Goal: Browse casually

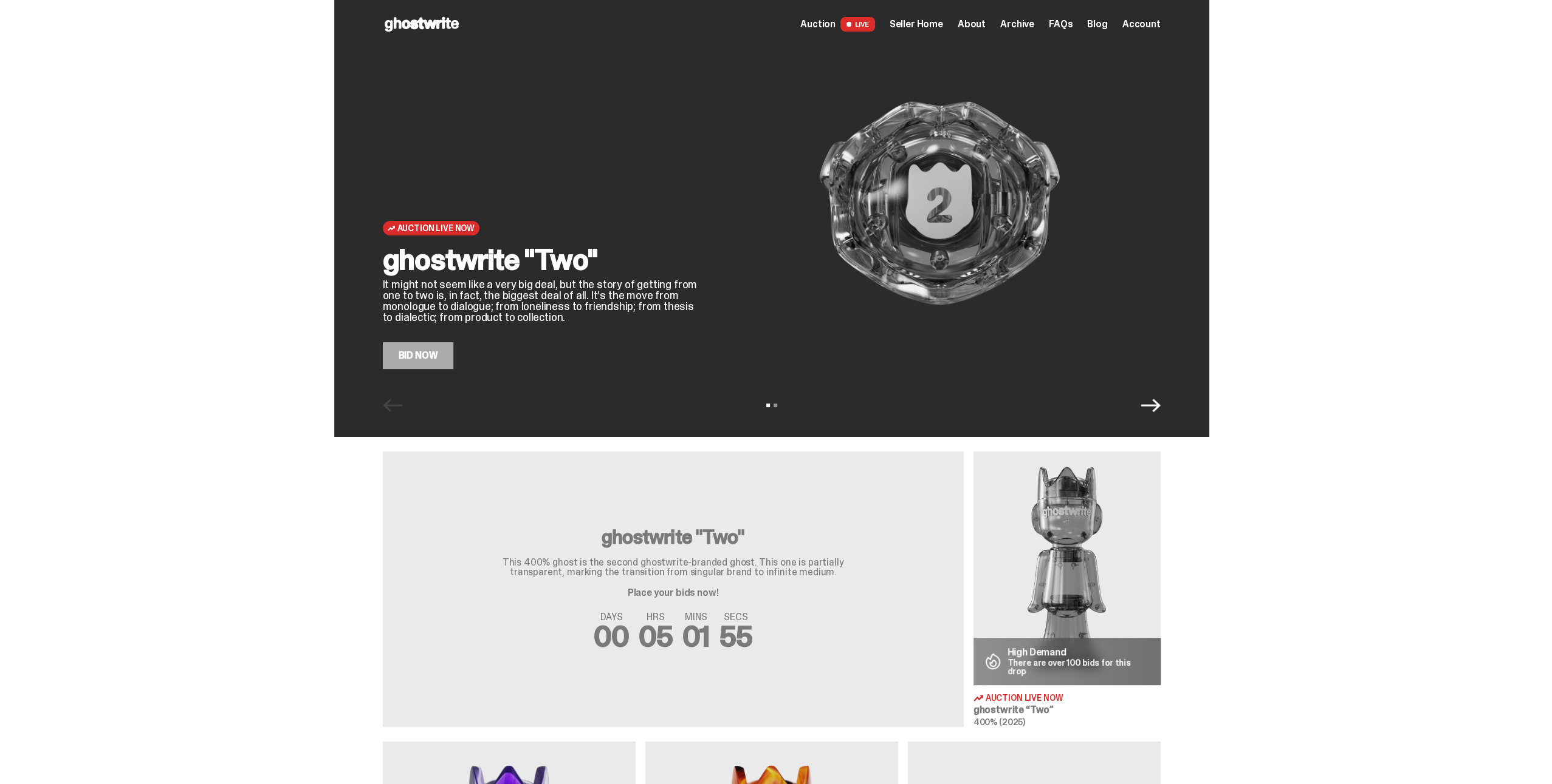
click at [1025, 24] on span "Archive" at bounding box center [1017, 25] width 34 height 10
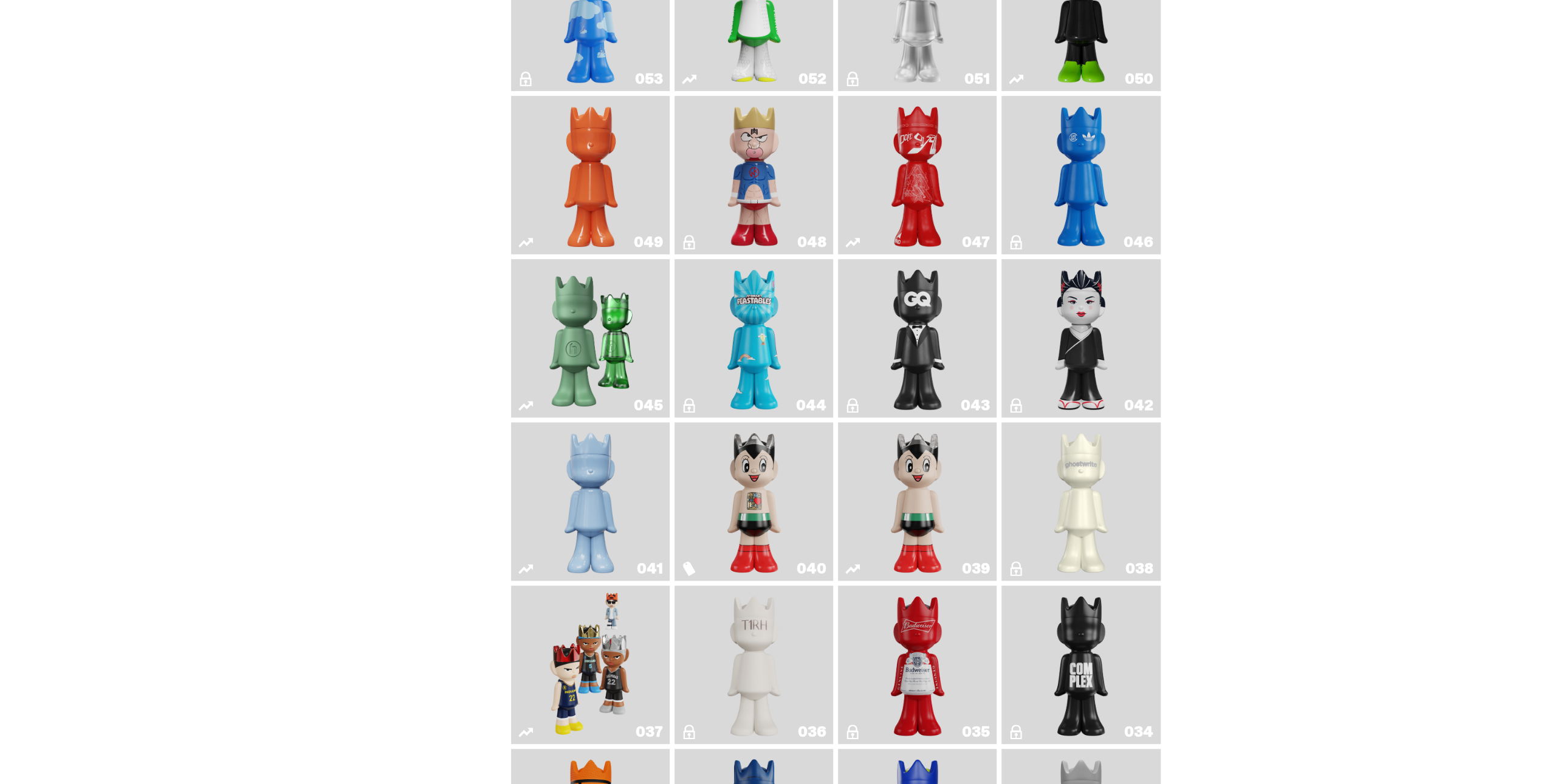
scroll to position [608, 0]
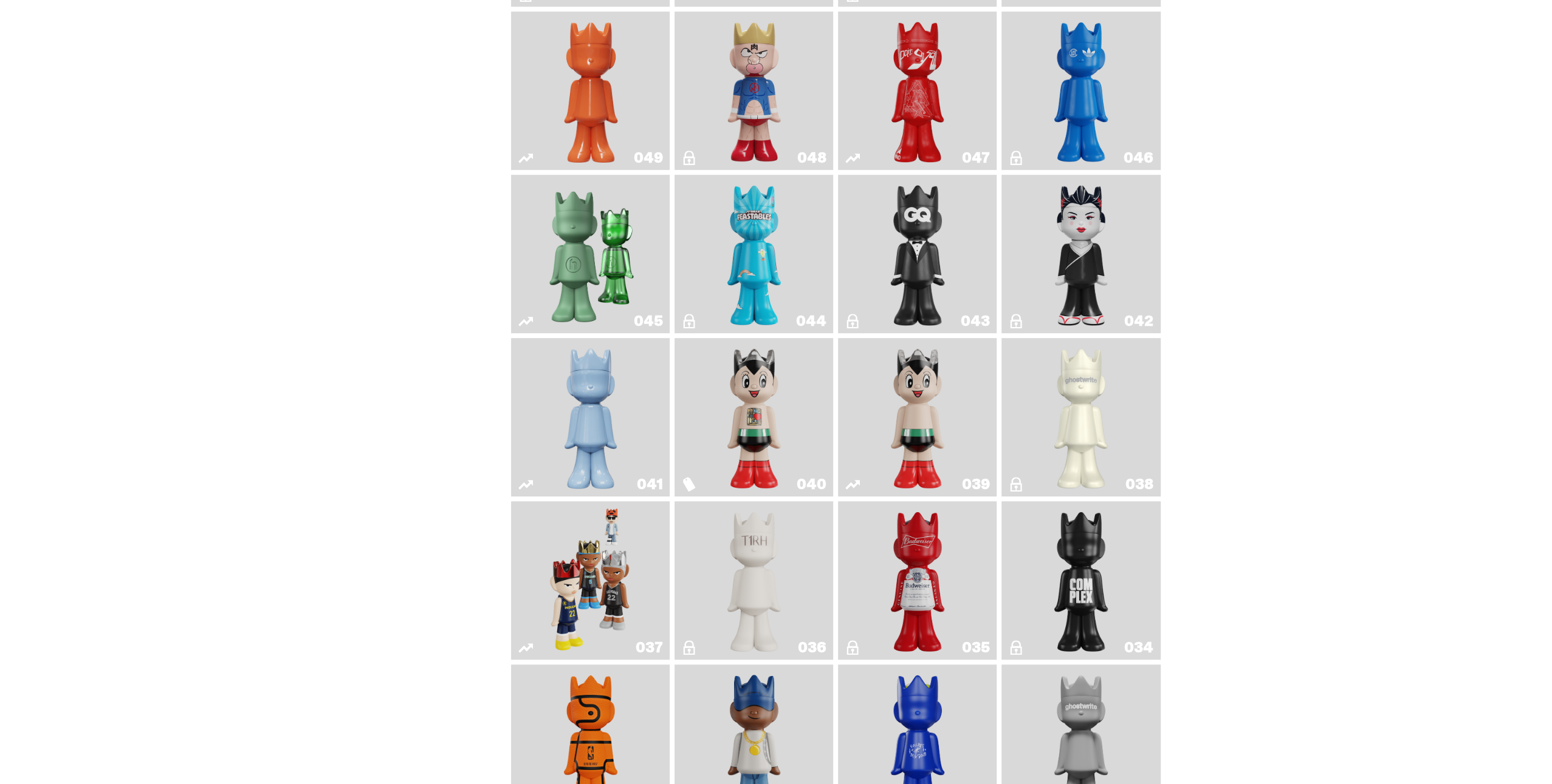
click at [919, 388] on img "Astro Boy" at bounding box center [917, 416] width 65 height 148
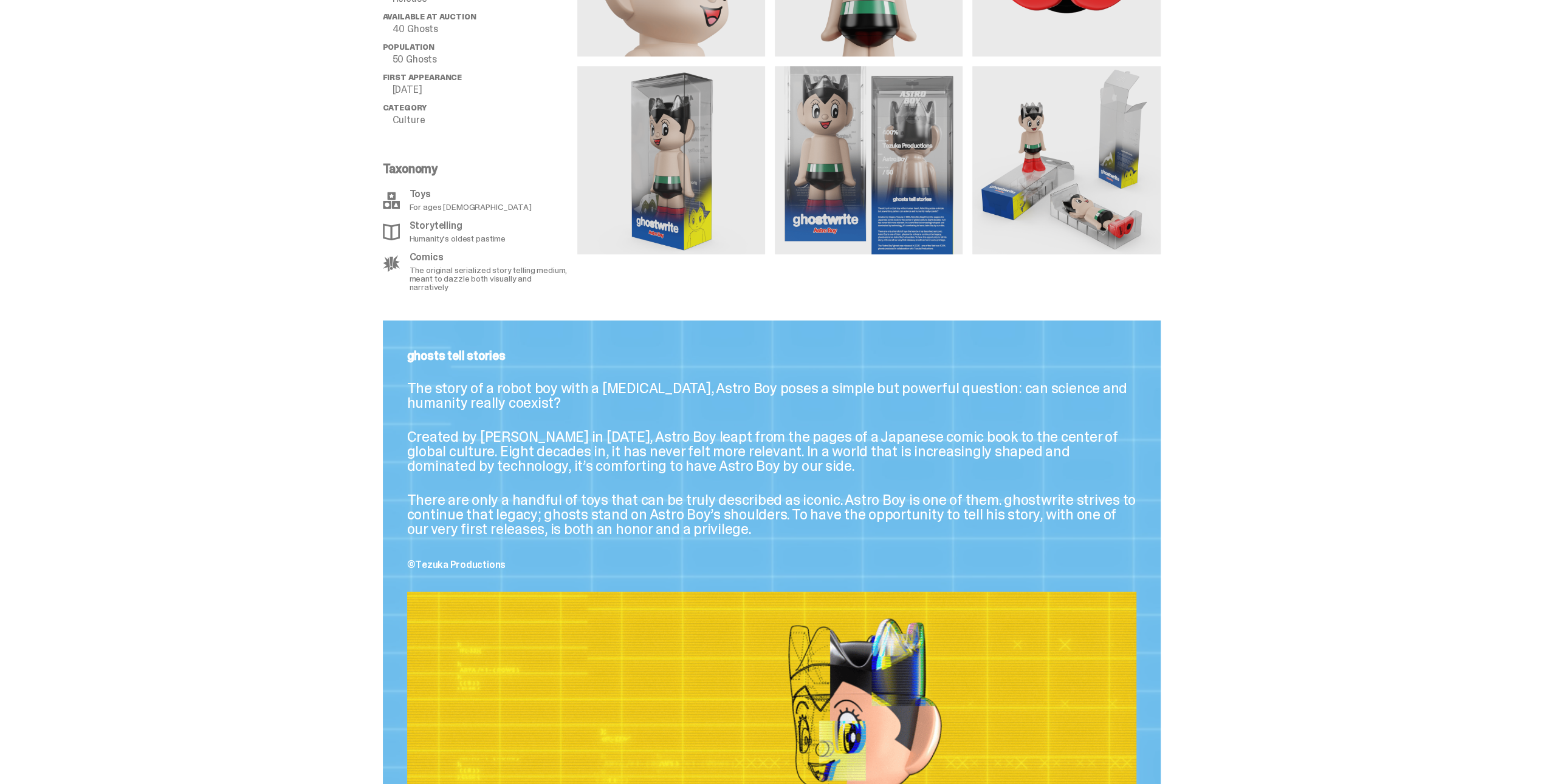
scroll to position [948, 0]
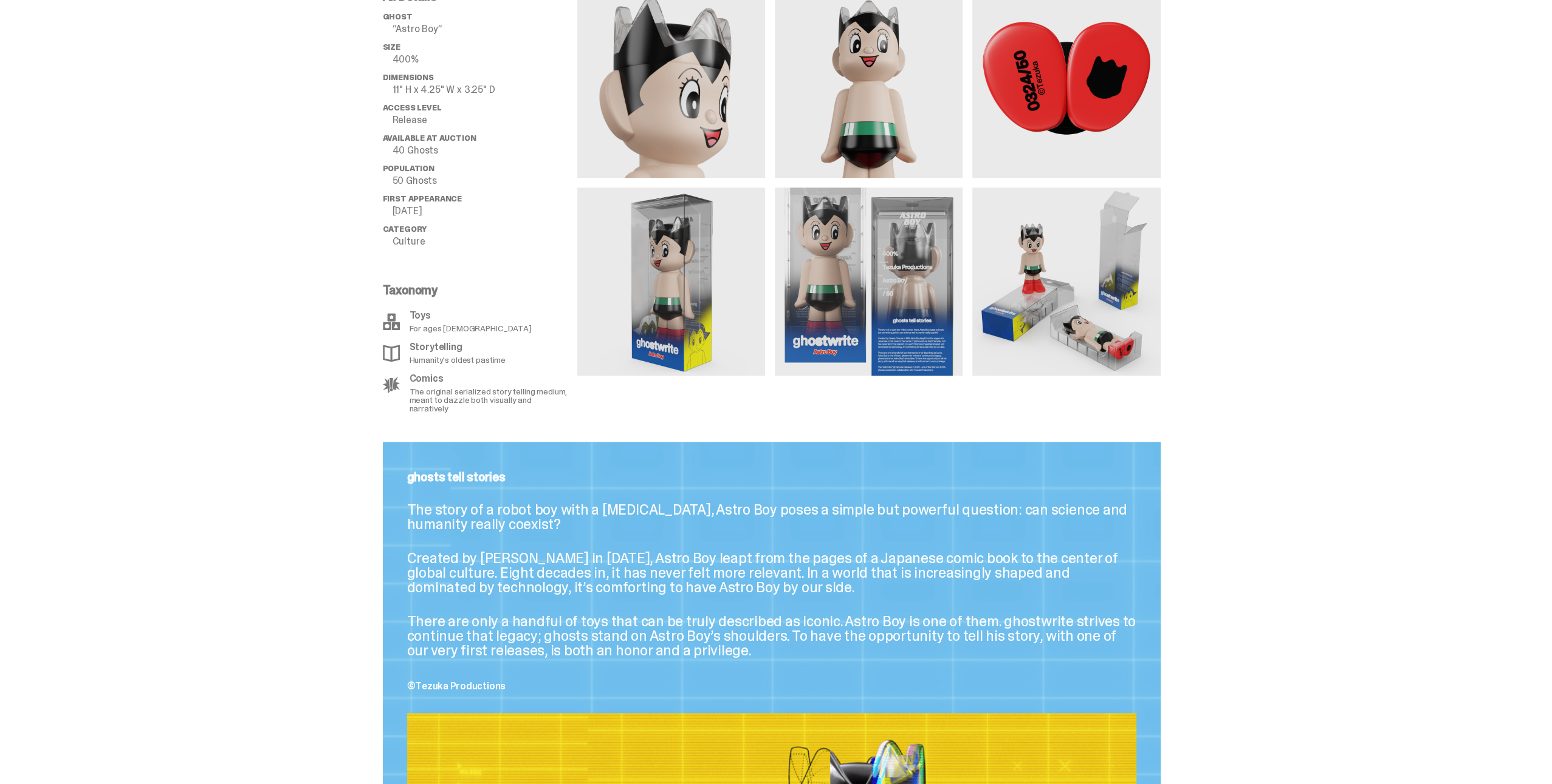
click at [1072, 304] on img at bounding box center [1066, 281] width 187 height 187
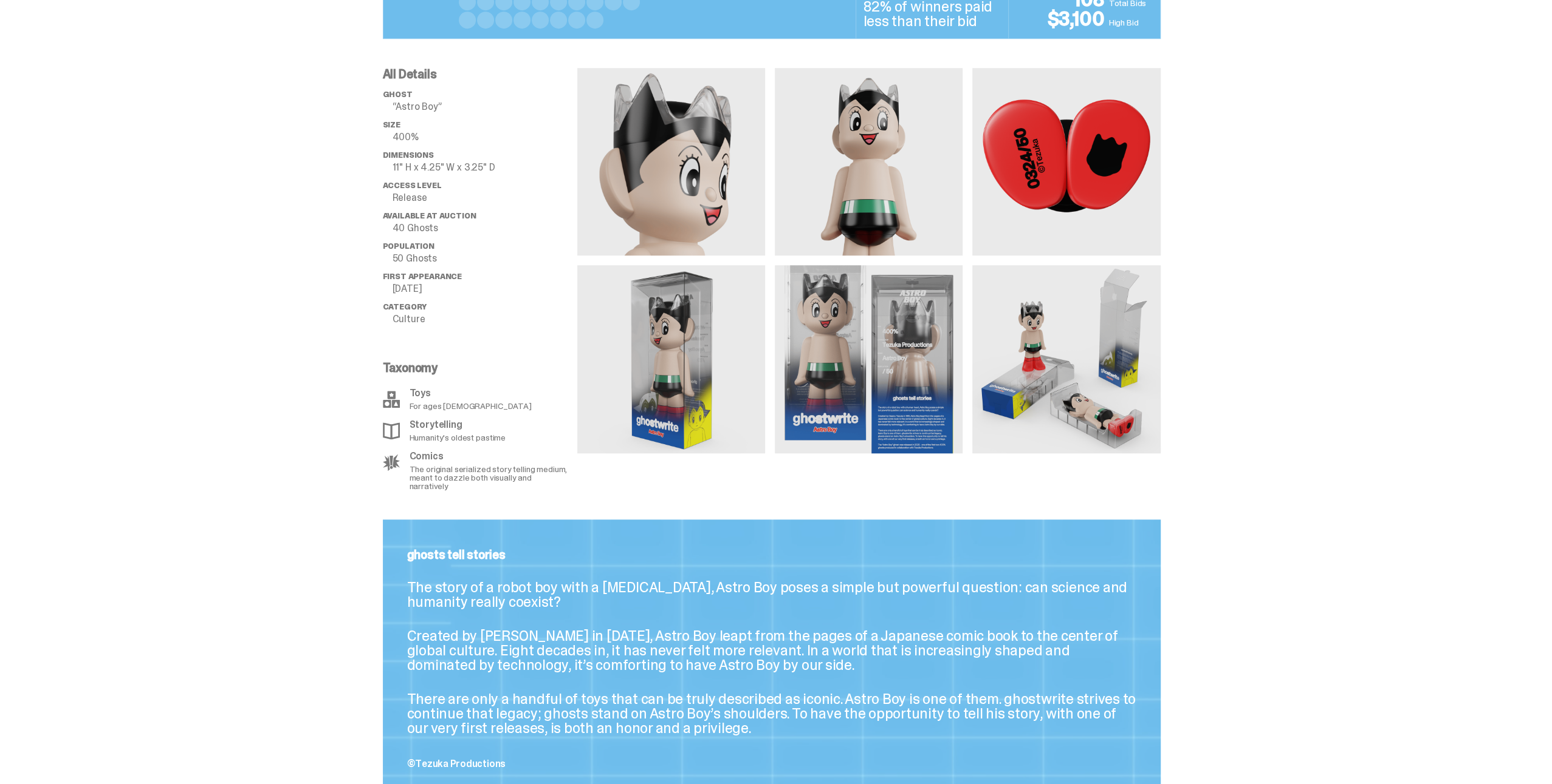
scroll to position [705, 0]
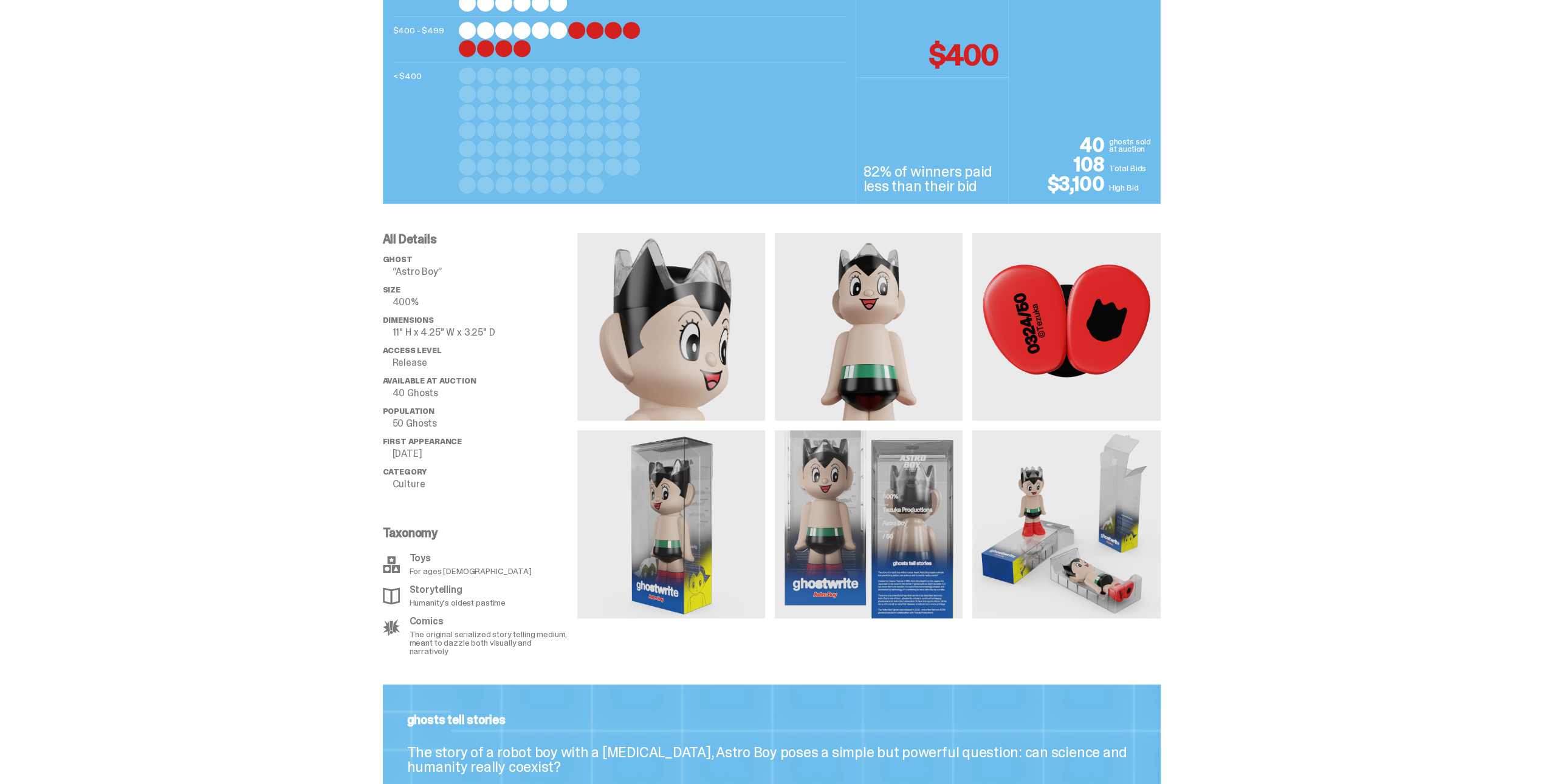
click at [1067, 539] on img at bounding box center [1066, 524] width 187 height 187
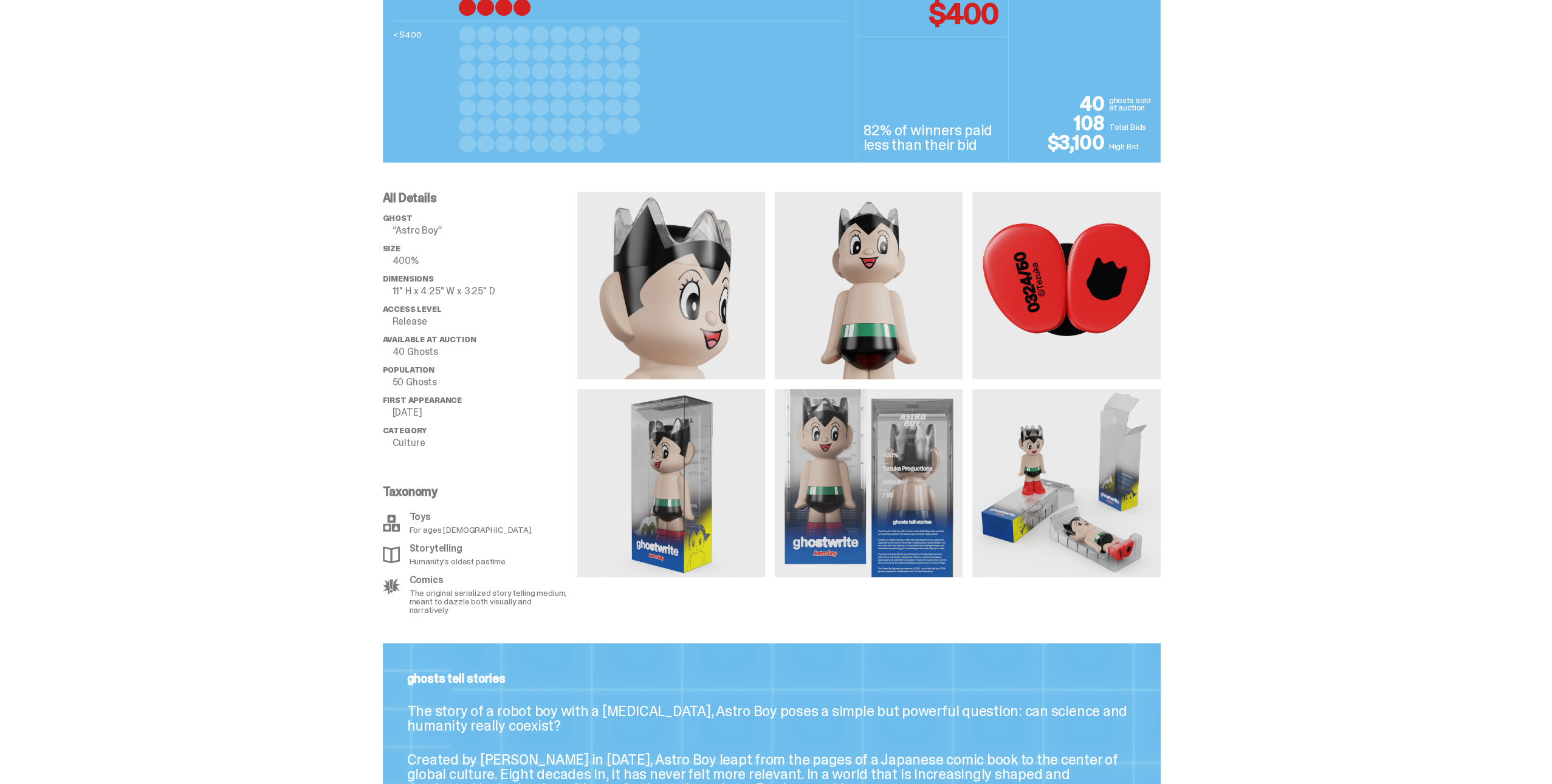
scroll to position [766, 0]
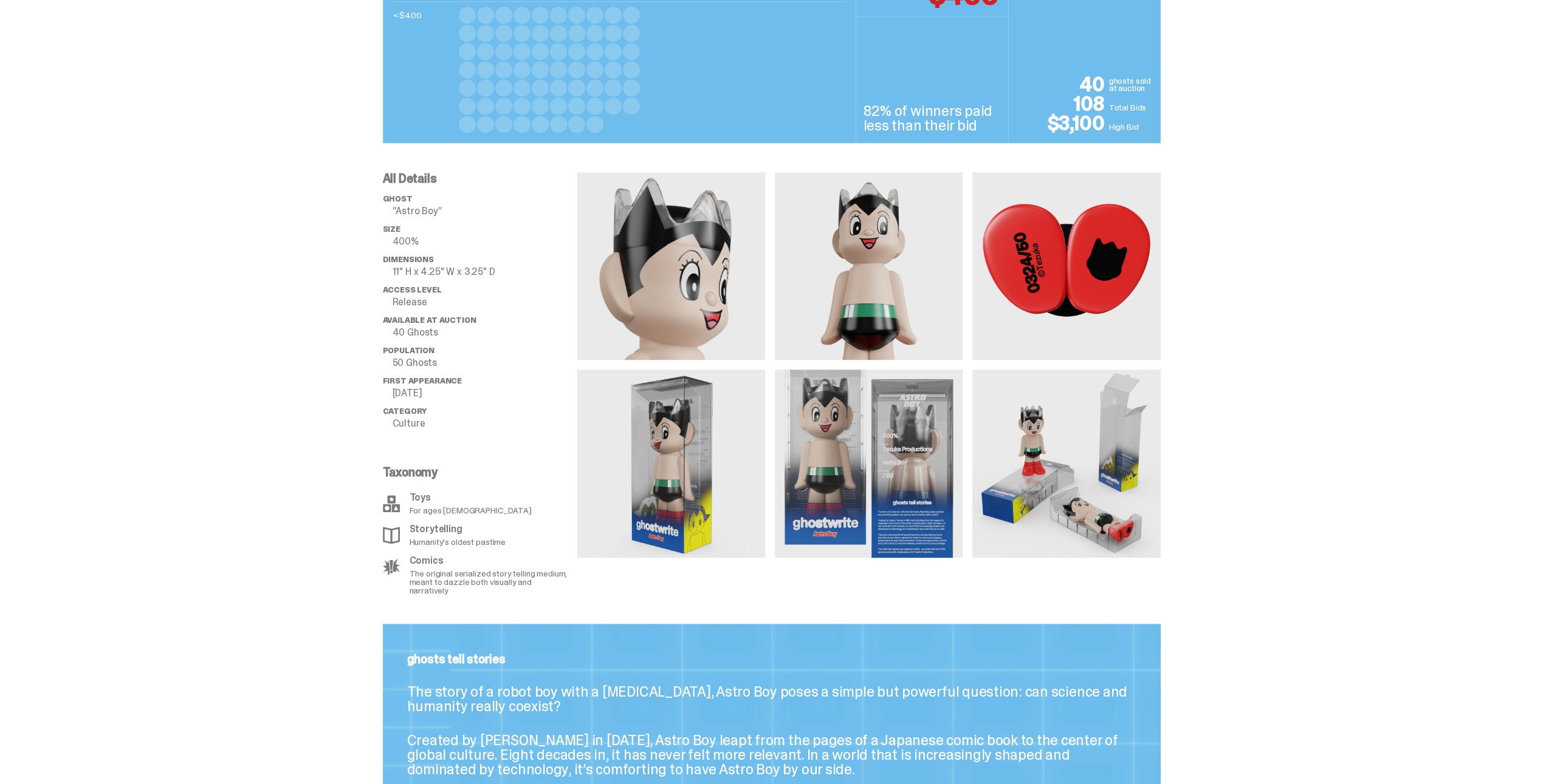
click at [1108, 473] on img at bounding box center [1066, 463] width 187 height 187
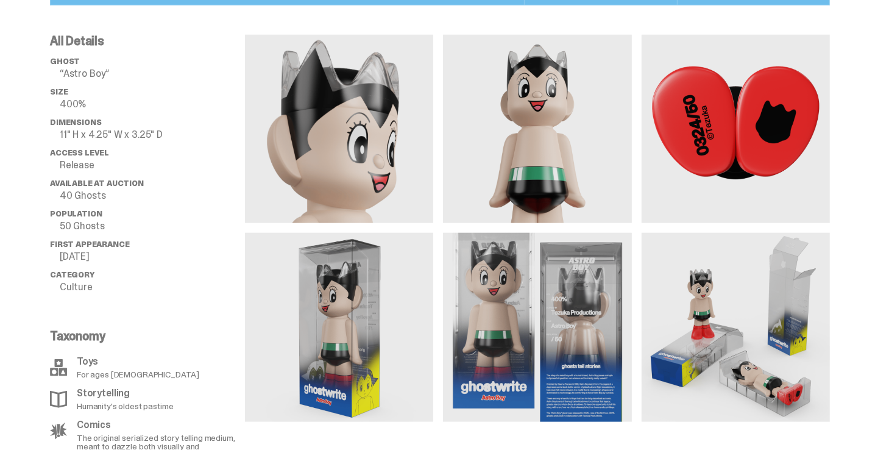
scroll to position [1013, 0]
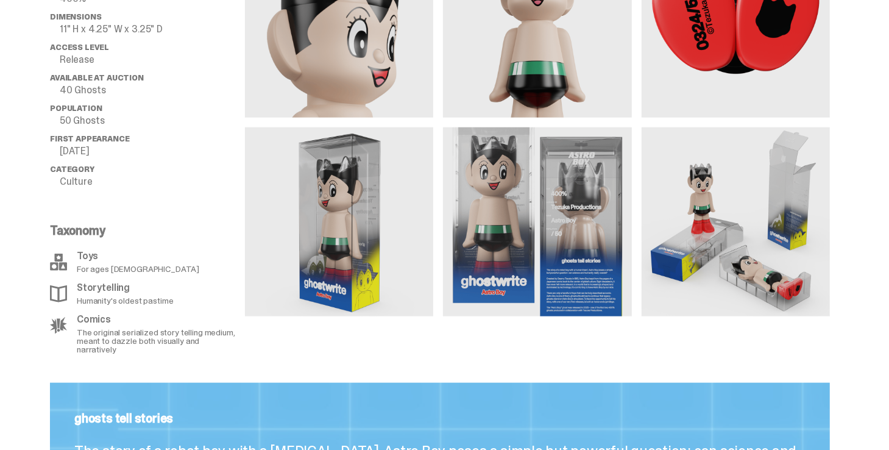
click at [482, 208] on img at bounding box center [537, 221] width 188 height 188
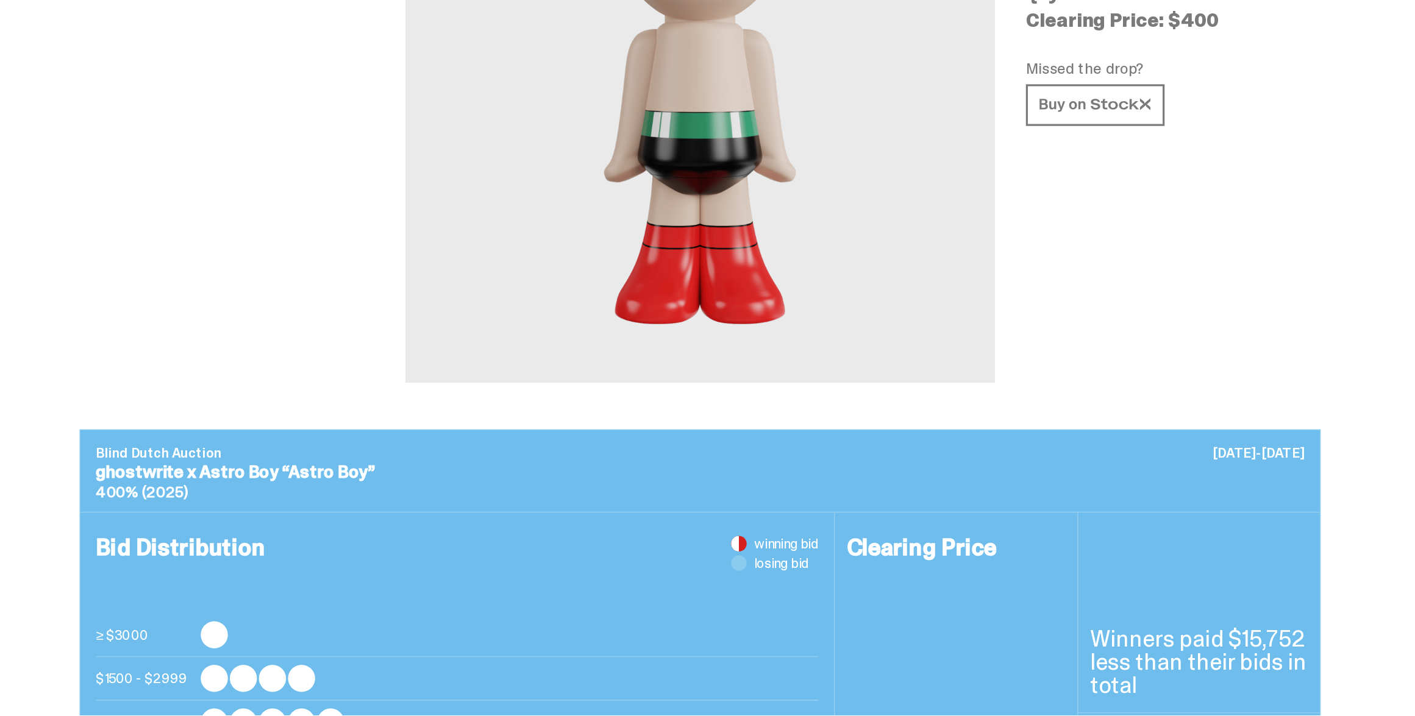
scroll to position [0, 0]
